Goal: Information Seeking & Learning: Learn about a topic

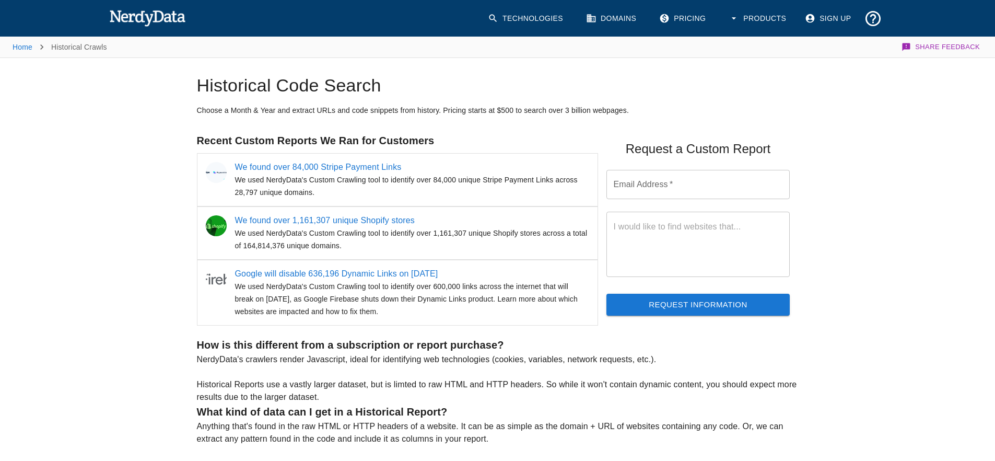
click at [532, 15] on link "Technologies" at bounding box center [527, 18] width 90 height 27
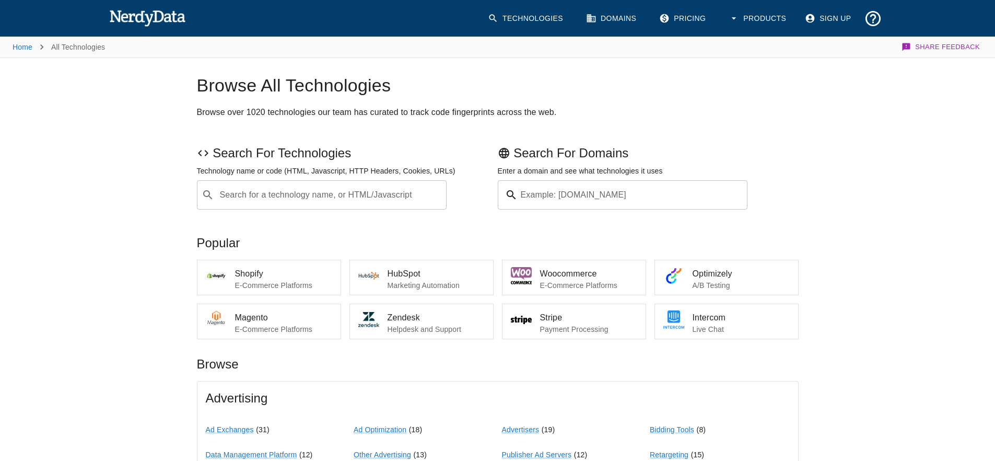
click at [308, 201] on input "Search for a technology name, or HTML/Javascript" at bounding box center [330, 195] width 224 height 20
type input "taboola"
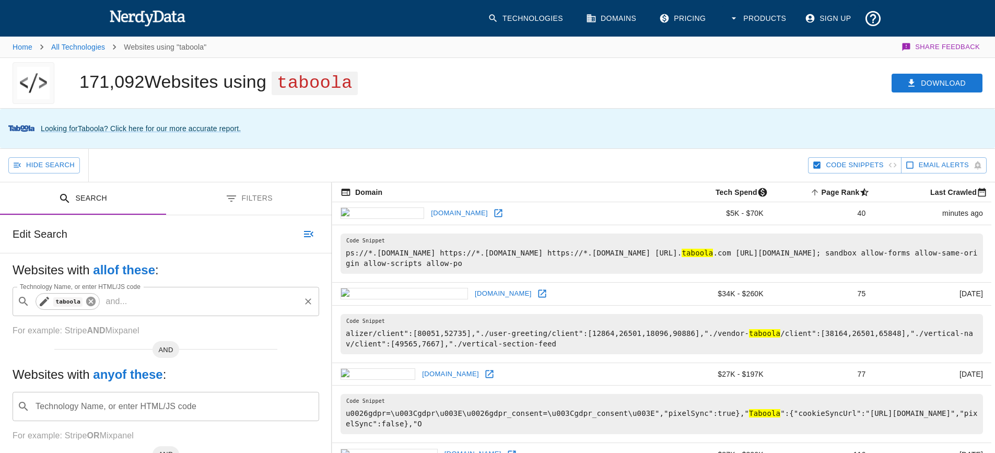
click at [92, 306] on icon at bounding box center [90, 301] width 9 height 9
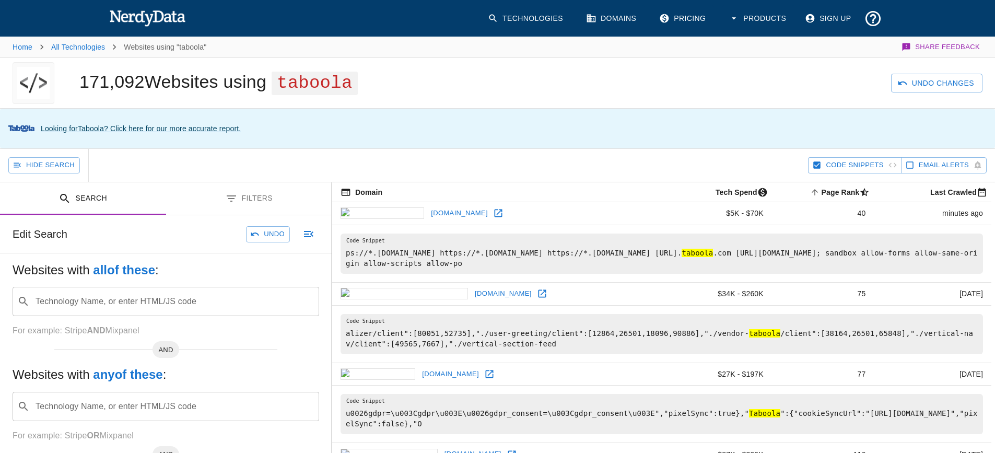
click at [94, 305] on input "Technology Name, or enter HTML/JS code" at bounding box center [174, 302] width 281 height 20
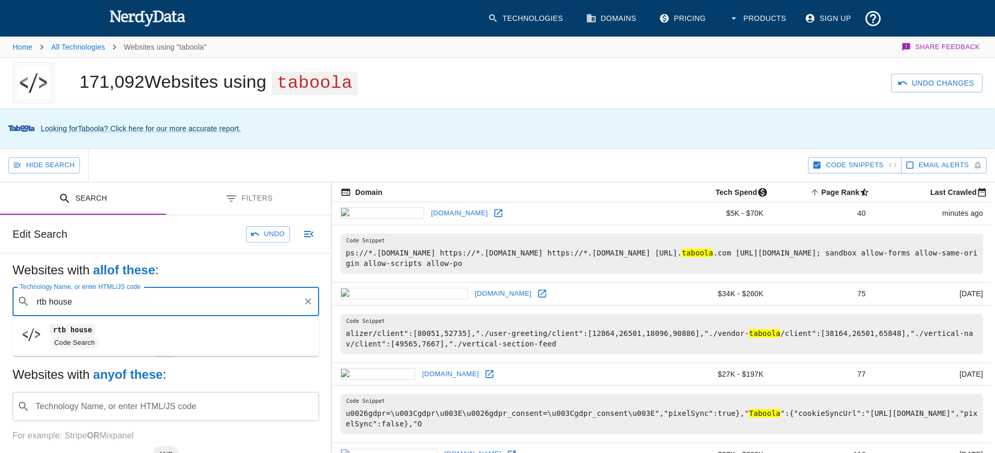
type input "rtb house"
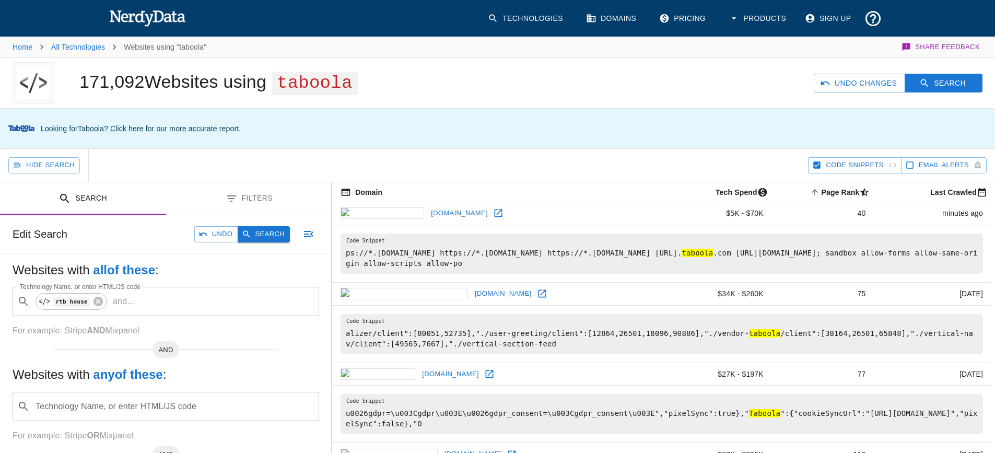
click at [277, 238] on button "Search" at bounding box center [264, 234] width 52 height 16
